Goal: Information Seeking & Learning: Learn about a topic

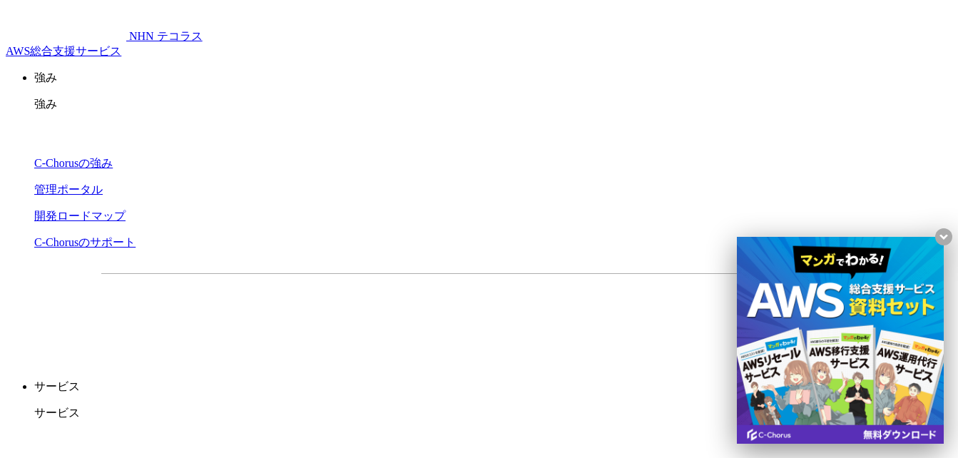
drag, startPoint x: 351, startPoint y: 257, endPoint x: 343, endPoint y: 265, distance: 11.6
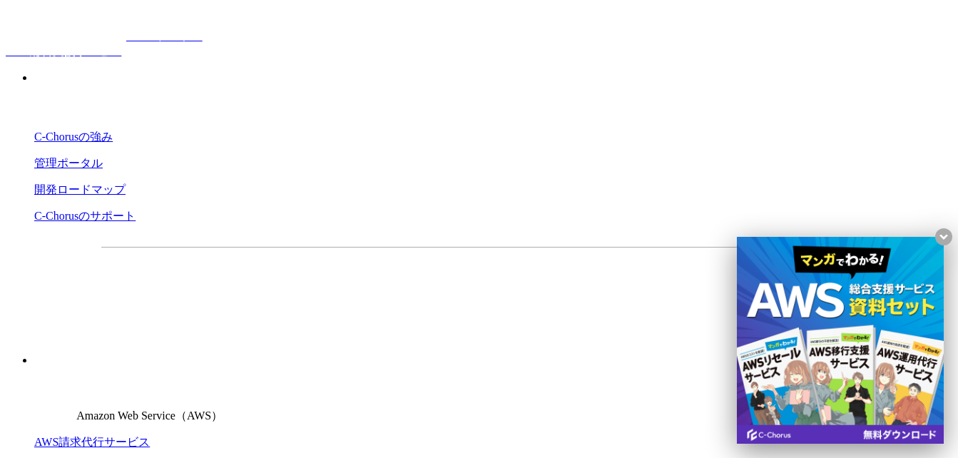
drag, startPoint x: 343, startPoint y: 255, endPoint x: 338, endPoint y: 238, distance: 17.8
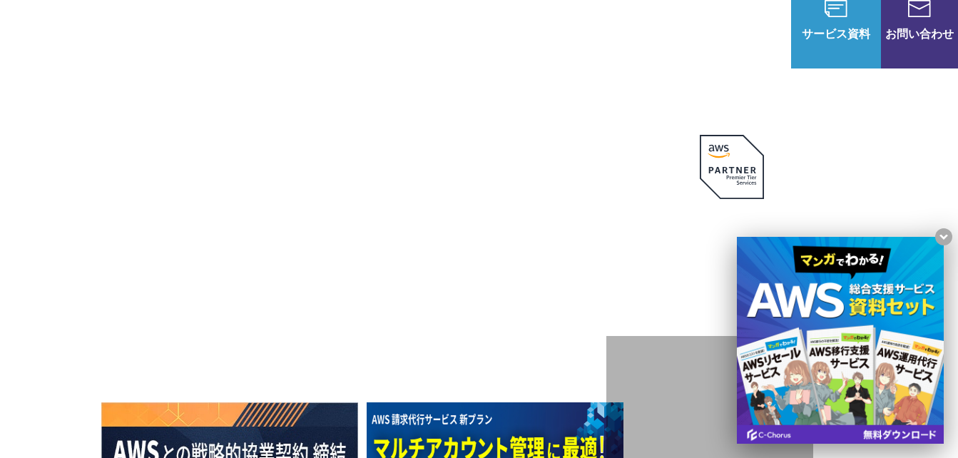
click at [343, 255] on h1 "AWS ジャーニーの 成功を実現" at bounding box center [353, 291] width 505 height 137
click at [335, 237] on h1 "AWS ジャーニーの 成功を実現" at bounding box center [353, 291] width 505 height 137
click at [344, 208] on p "AWSの導入からコスト削減、 構成・運用の最適化からデータ活用まで 規模や業種業態を問わない マネージドサービスで" at bounding box center [353, 161] width 505 height 94
drag, startPoint x: 344, startPoint y: 211, endPoint x: 253, endPoint y: 202, distance: 91.0
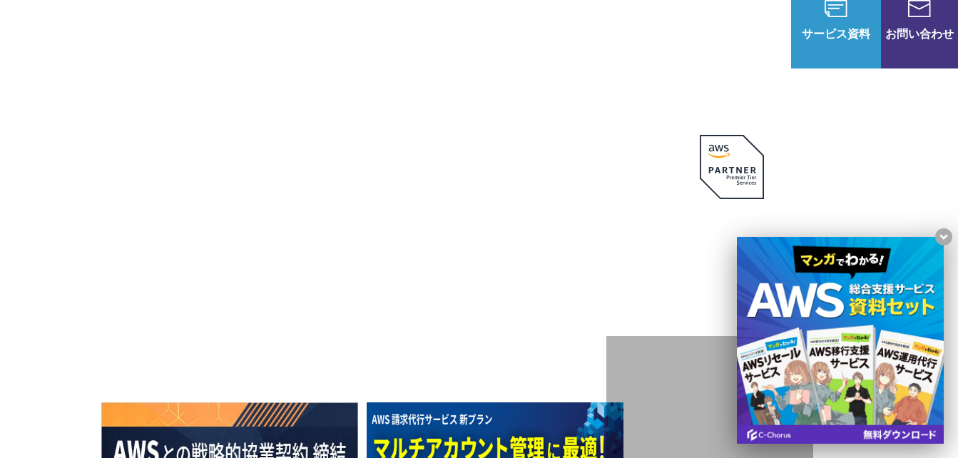
click at [253, 202] on p "AWSの導入からコスト削減、 構成・運用の最適化からデータ活用まで 規模や業種業態を問わない マネージドサービスで" at bounding box center [353, 161] width 505 height 94
click at [225, 181] on p "AWSの導入からコスト削減、 構成・運用の最適化からデータ活用まで 規模や業種業態を問わない マネージドサービスで" at bounding box center [353, 161] width 505 height 94
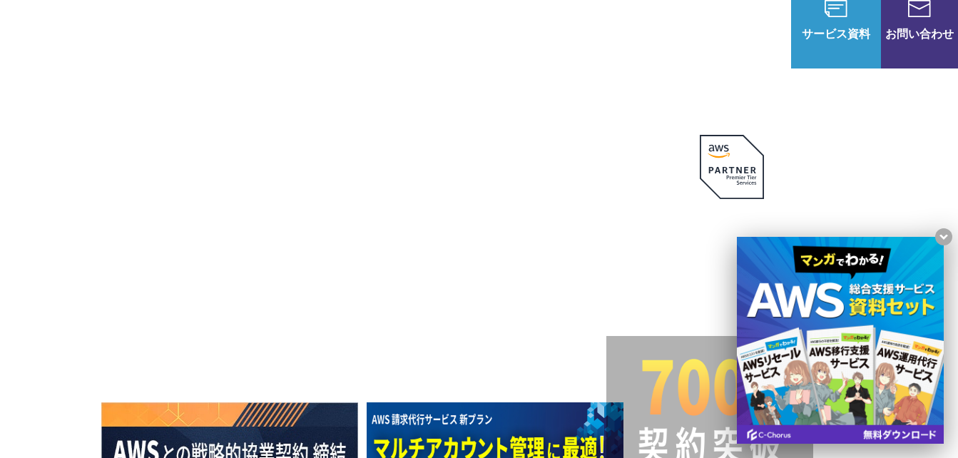
click at [606, 295] on h1 "AWS ジャーニーの 成功を実現" at bounding box center [353, 291] width 505 height 137
click at [601, 294] on h1 "AWS ジャーニーの 成功を実現" at bounding box center [353, 291] width 505 height 137
click at [423, 151] on div "AWSの導入からコスト削減、 構成・運用の最適化からデータ活用まで 規模や業種業態を問わない マネージドサービスで AWS ジャーニーの 成功を実現 AWS …" at bounding box center [479, 310] width 756 height 395
click at [550, 303] on h1 "AWS ジャーニーの 成功を実現" at bounding box center [353, 291] width 505 height 137
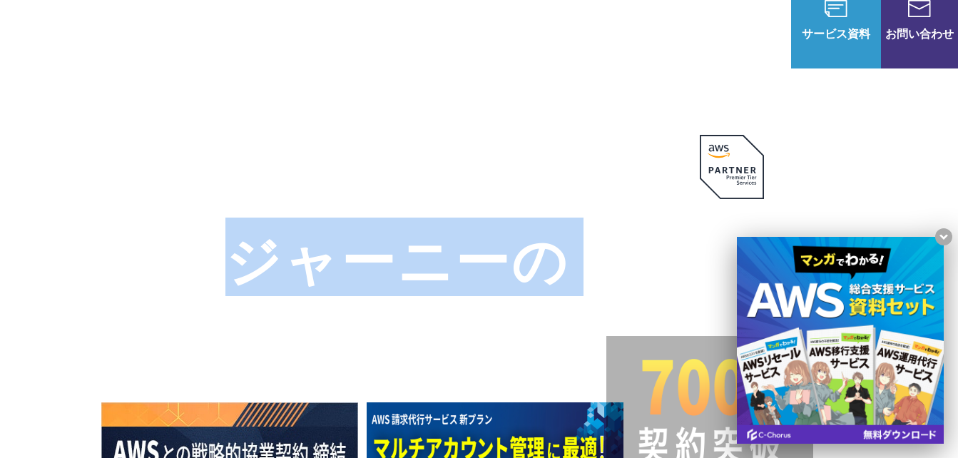
drag, startPoint x: 550, startPoint y: 303, endPoint x: 545, endPoint y: 308, distance: 7.6
click at [545, 308] on h1 "AWS ジャーニーの 成功を実現" at bounding box center [353, 291] width 505 height 137
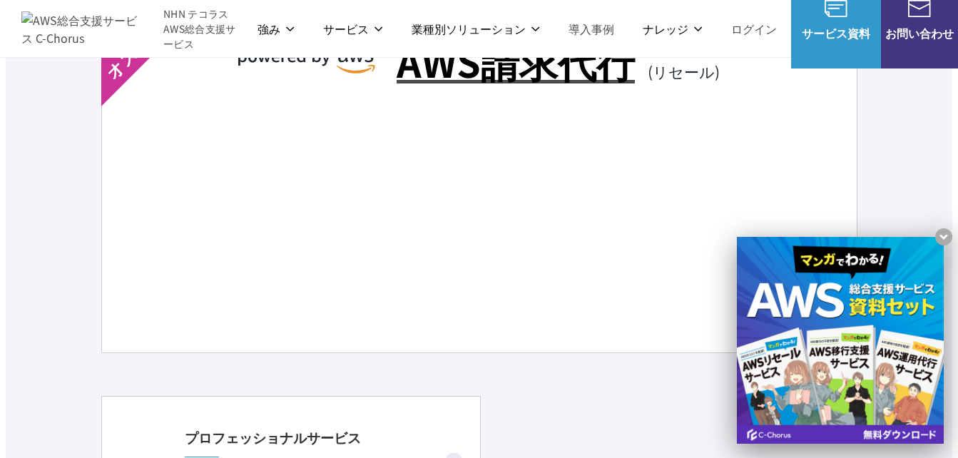
scroll to position [3211, 0]
